Goal: Task Accomplishment & Management: Use online tool/utility

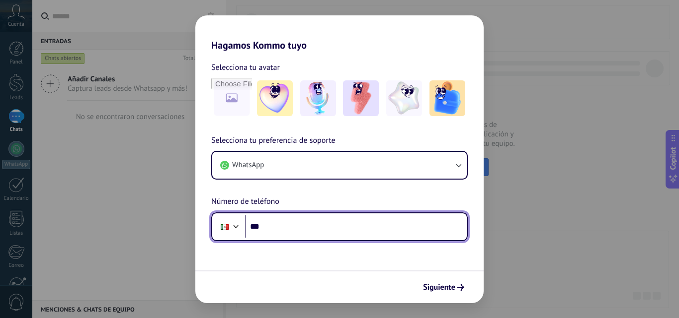
click at [353, 233] on input "***" at bounding box center [356, 227] width 222 height 23
type input "**********"
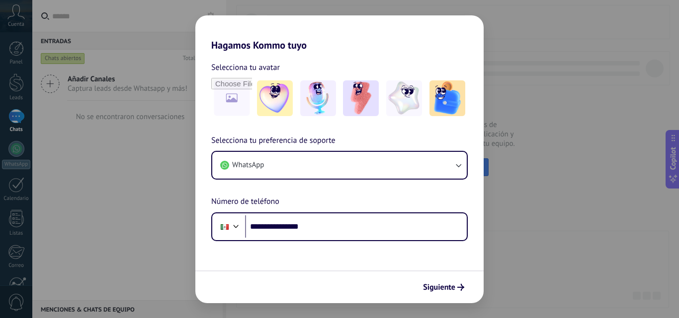
click at [339, 193] on div "**********" at bounding box center [339, 188] width 288 height 107
click at [454, 288] on span "Siguiente" at bounding box center [439, 287] width 32 height 7
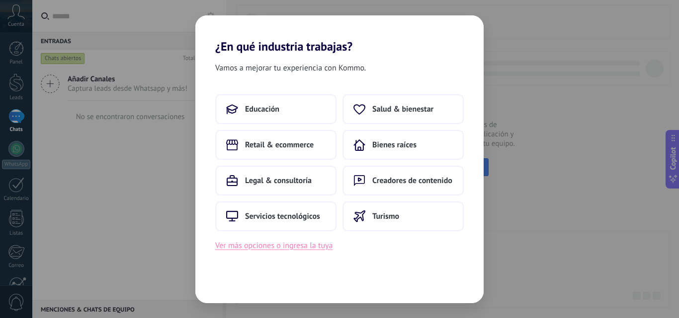
click at [279, 245] on button "Ver más opciones o ingresa la tuya" at bounding box center [273, 245] width 117 height 13
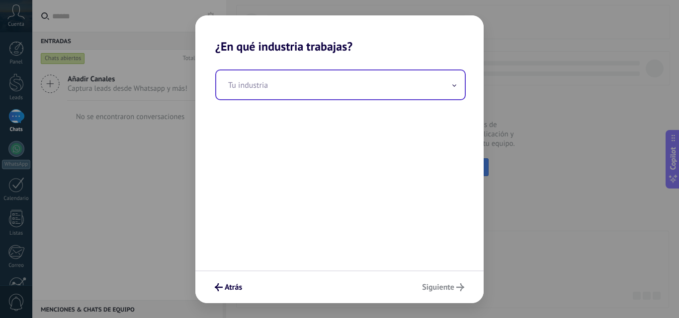
click at [252, 86] on input "text" at bounding box center [340, 85] width 248 height 29
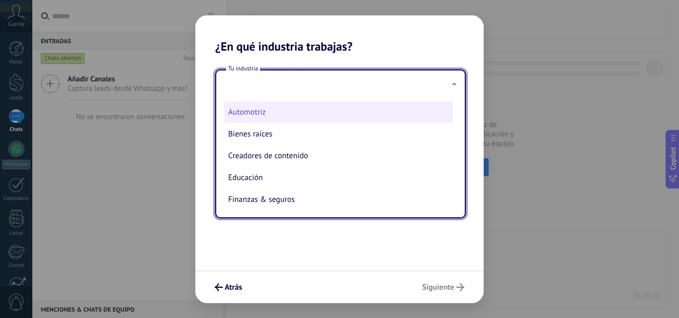
click at [254, 121] on li "Automotriz" at bounding box center [338, 112] width 229 height 22
type input "**********"
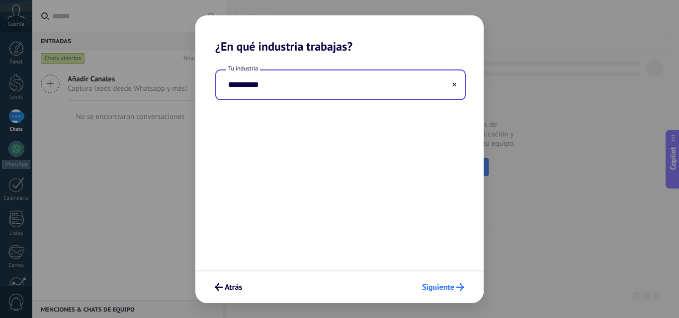
click at [441, 284] on span "Siguiente" at bounding box center [438, 287] width 32 height 7
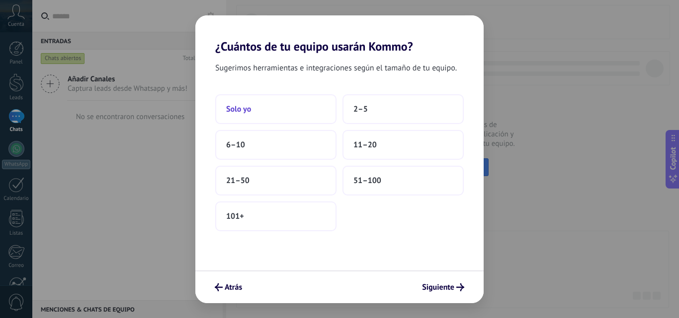
click at [296, 108] on button "Solo yo" at bounding box center [275, 109] width 121 height 30
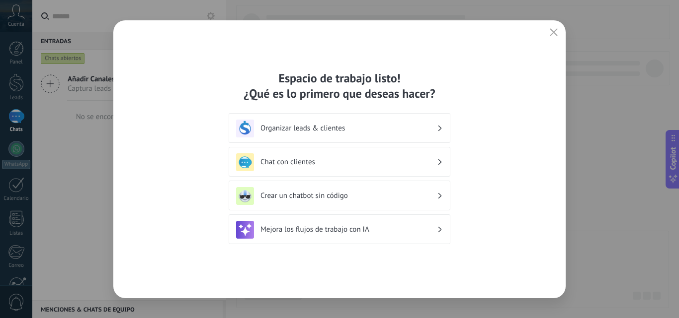
click at [386, 134] on div "Organizar leads & clientes" at bounding box center [339, 129] width 207 height 18
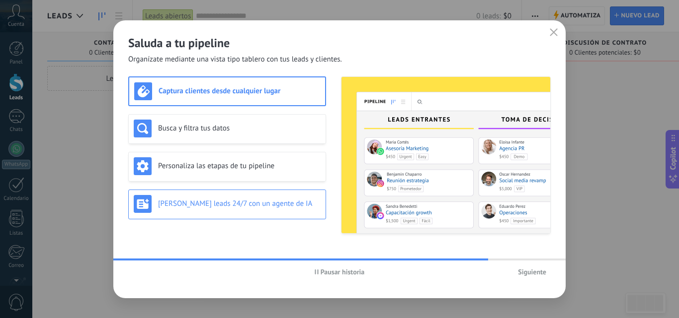
click at [282, 194] on div "[PERSON_NAME] leads 24/7 con un agente de IA" at bounding box center [227, 205] width 198 height 30
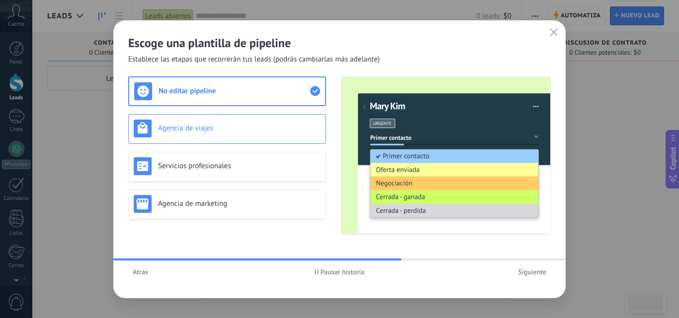
click at [294, 132] on h3 "Agencia de viajes" at bounding box center [239, 128] width 162 height 9
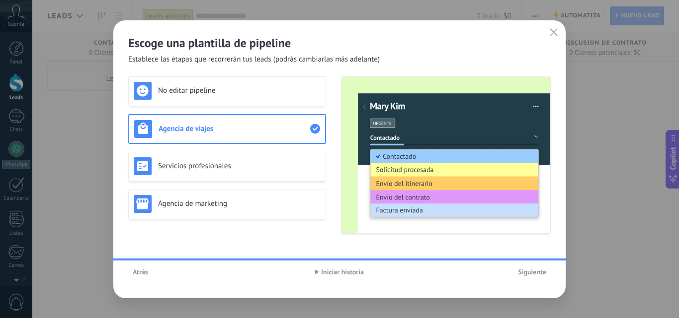
click at [289, 168] on h3 "Servicios profesionales" at bounding box center [239, 165] width 162 height 9
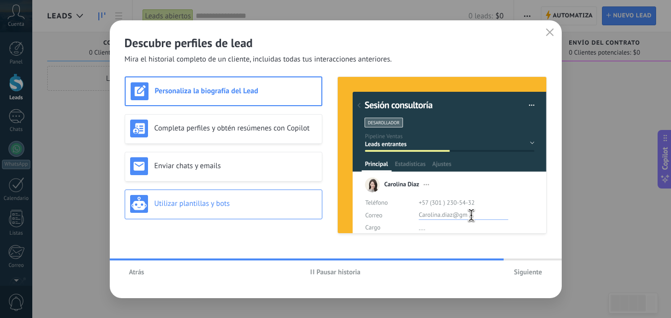
click at [258, 195] on div "Utilizar plantillas y bots" at bounding box center [223, 204] width 187 height 18
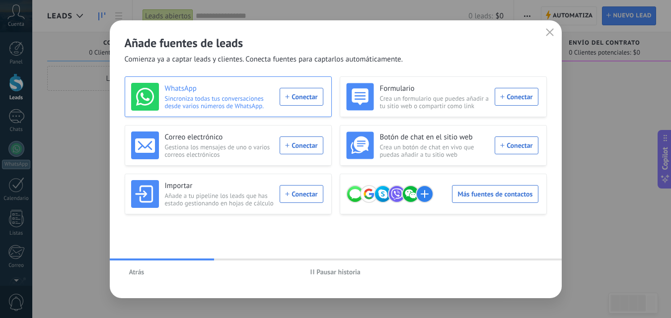
click at [301, 96] on div "WhatsApp Sincroniza todas tus conversaciones desde varios números de WhatsApp. …" at bounding box center [227, 97] width 192 height 28
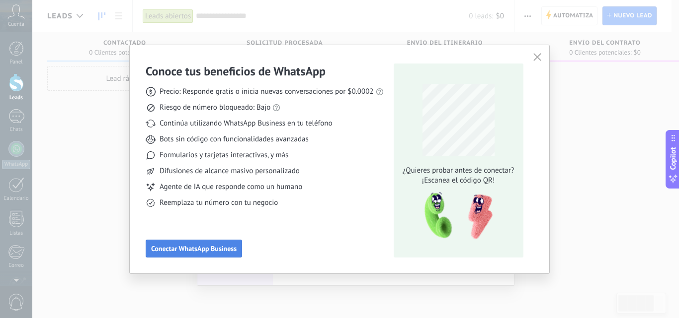
click at [197, 249] on span "Conectar WhatsApp Business" at bounding box center [193, 248] width 85 height 7
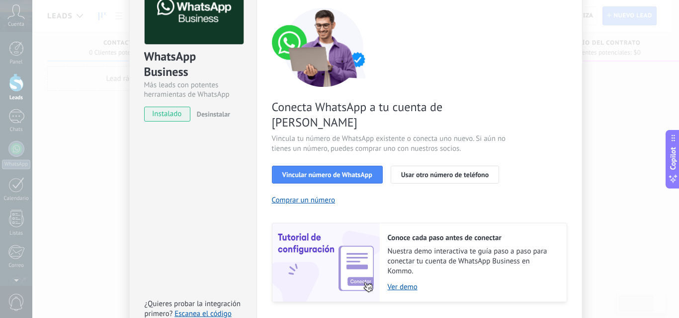
scroll to position [50, 0]
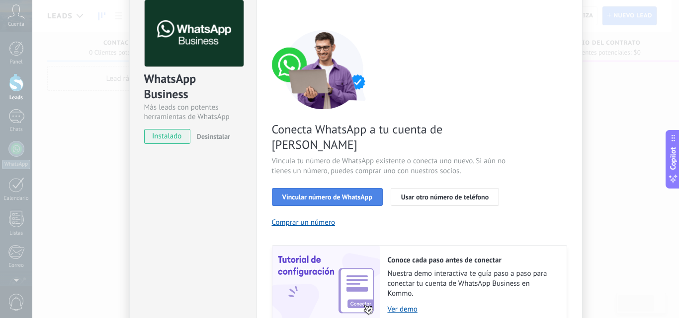
click at [322, 194] on span "Vincular número de WhatsApp" at bounding box center [327, 197] width 90 height 7
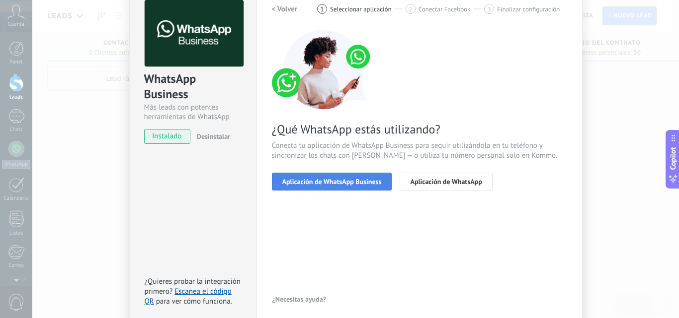
click at [346, 185] on span "Aplicación de WhatsApp Business" at bounding box center [331, 181] width 99 height 7
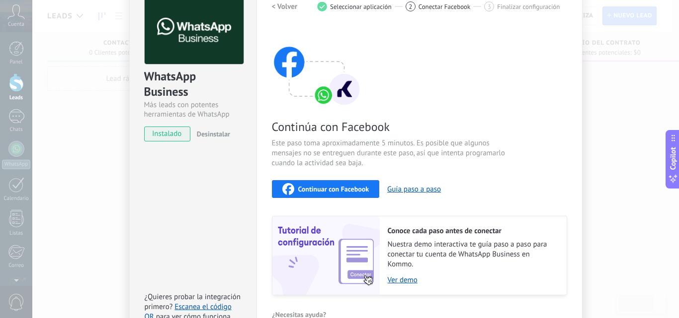
scroll to position [25, 0]
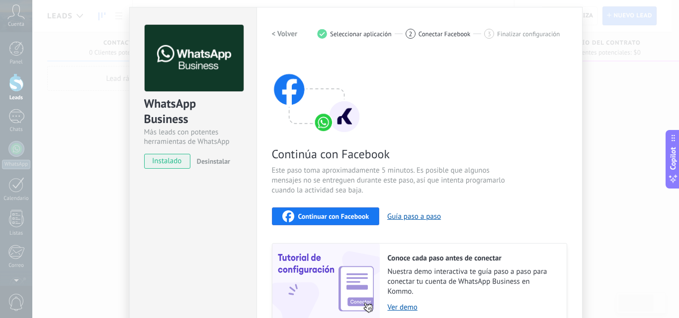
click at [327, 217] on span "Continuar con Facebook" at bounding box center [333, 216] width 71 height 7
click at [322, 220] on span "Continuar con Facebook" at bounding box center [333, 216] width 71 height 7
